Goal: Find specific page/section

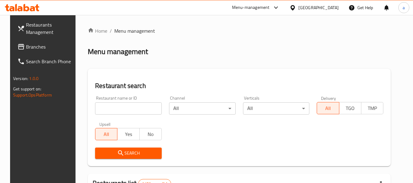
drag, startPoint x: 0, startPoint y: 0, endPoint x: 336, endPoint y: 6, distance: 336.2
click at [336, 6] on div "Qatar" at bounding box center [319, 7] width 40 height 7
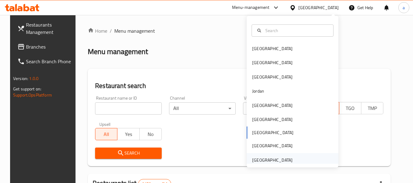
click at [266, 158] on div "[GEOGRAPHIC_DATA]" at bounding box center [272, 160] width 40 height 7
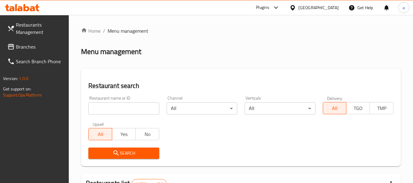
click at [27, 48] on span "Branches" at bounding box center [40, 46] width 48 height 7
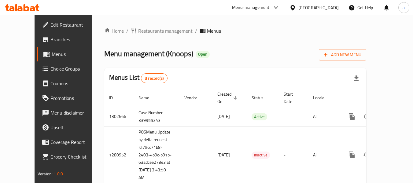
click at [151, 29] on span "Restaurants management" at bounding box center [165, 30] width 54 height 7
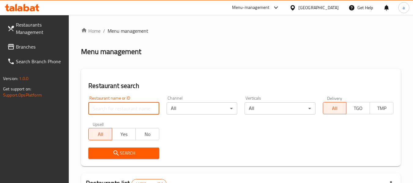
drag, startPoint x: 129, startPoint y: 105, endPoint x: 133, endPoint y: 116, distance: 11.6
click at [129, 105] on input "search" at bounding box center [123, 108] width 71 height 12
paste input "693945"
type input "693945"
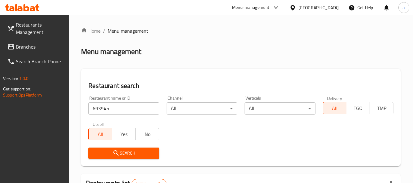
click at [139, 149] on button "Search" at bounding box center [123, 153] width 71 height 11
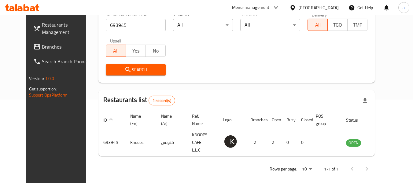
scroll to position [84, 0]
